Goal: Find specific page/section

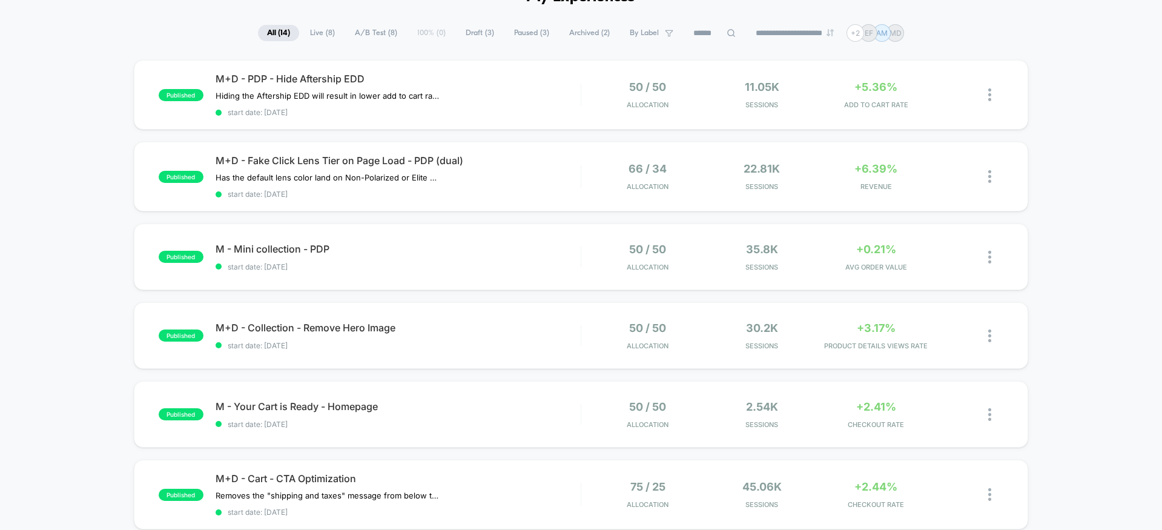
scroll to position [75, 0]
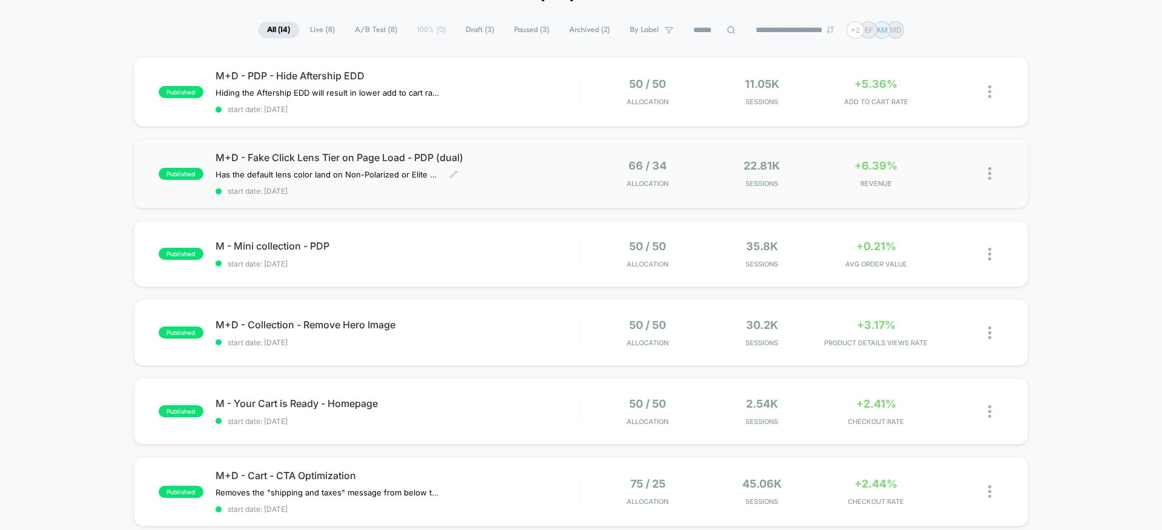
click at [420, 156] on span "M+D - Fake Click Lens Tier on Page Load - PDP (dual)" at bounding box center [398, 157] width 365 height 12
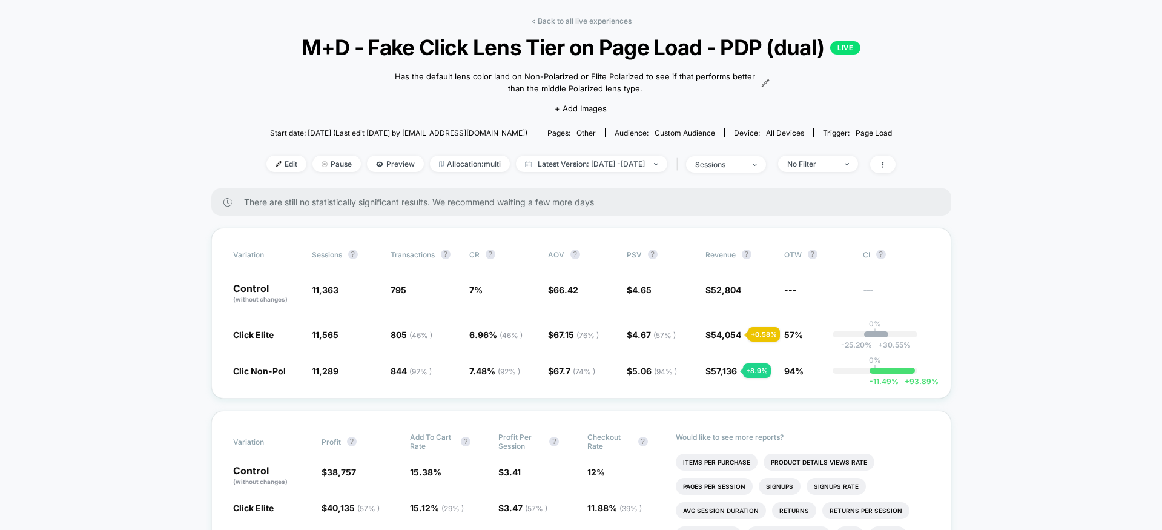
scroll to position [35, 0]
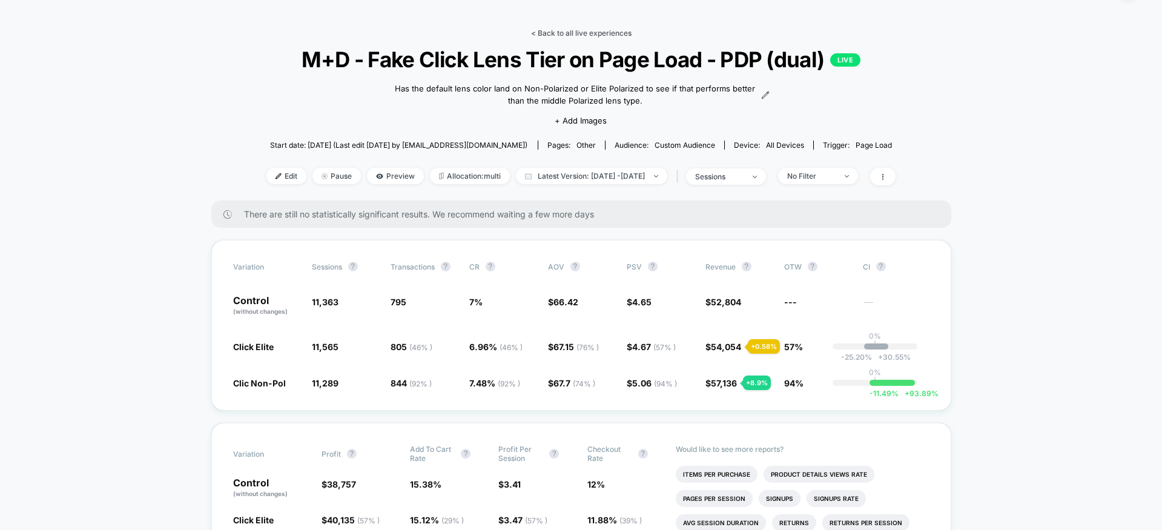
click at [541, 32] on link "< Back to all live experiences" at bounding box center [581, 32] width 100 height 9
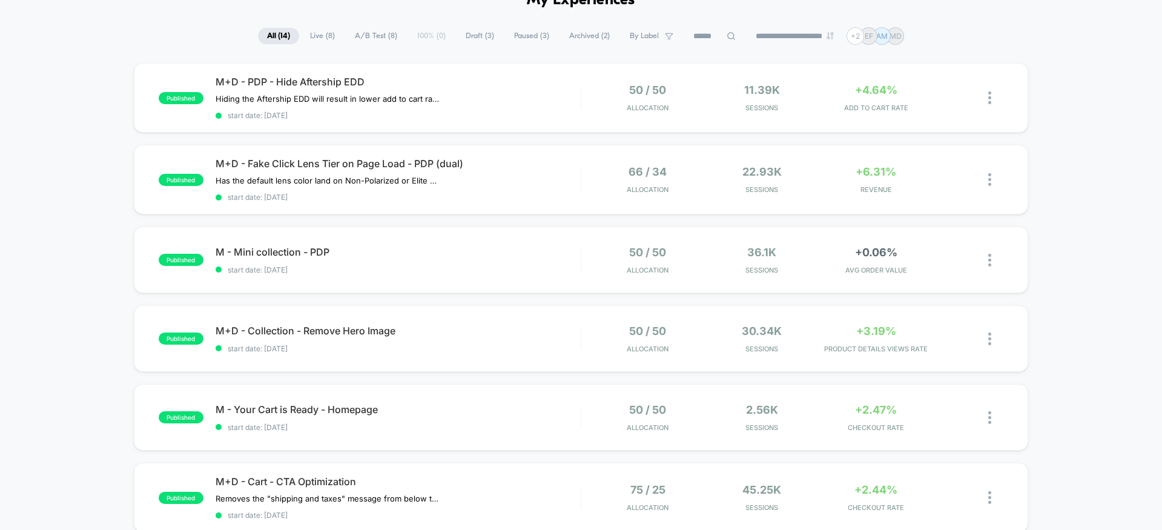
scroll to position [74, 0]
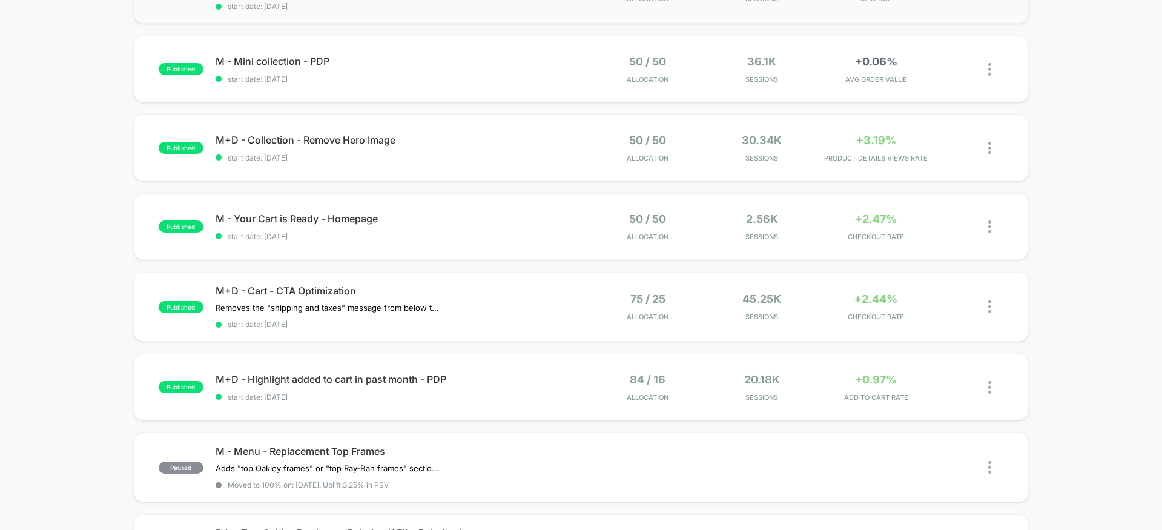
scroll to position [264, 0]
